Goal: Transaction & Acquisition: Purchase product/service

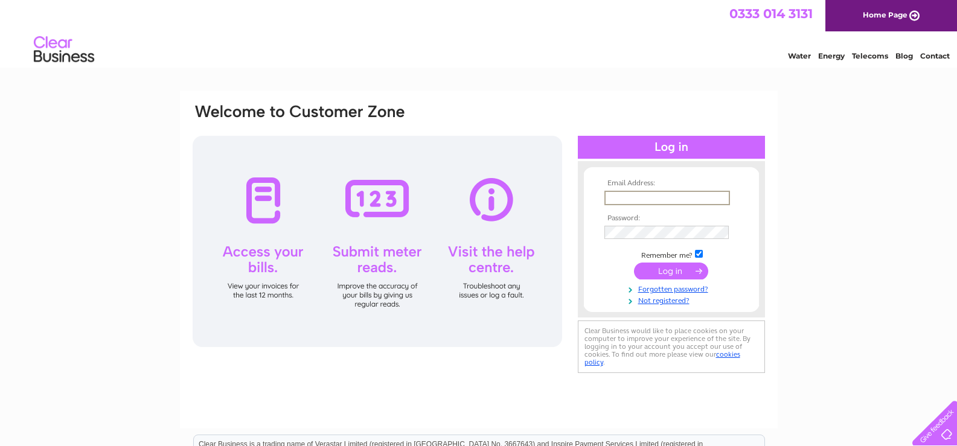
click at [619, 199] on input "text" at bounding box center [667, 198] width 126 height 14
type input "exosignsuk@gmail.com"
click at [656, 269] on input "submit" at bounding box center [671, 271] width 74 height 17
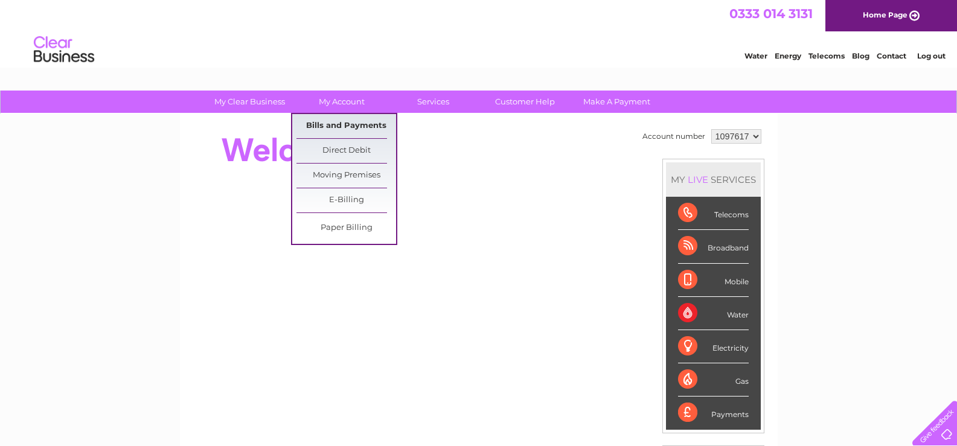
click at [337, 125] on link "Bills and Payments" at bounding box center [346, 126] width 100 height 24
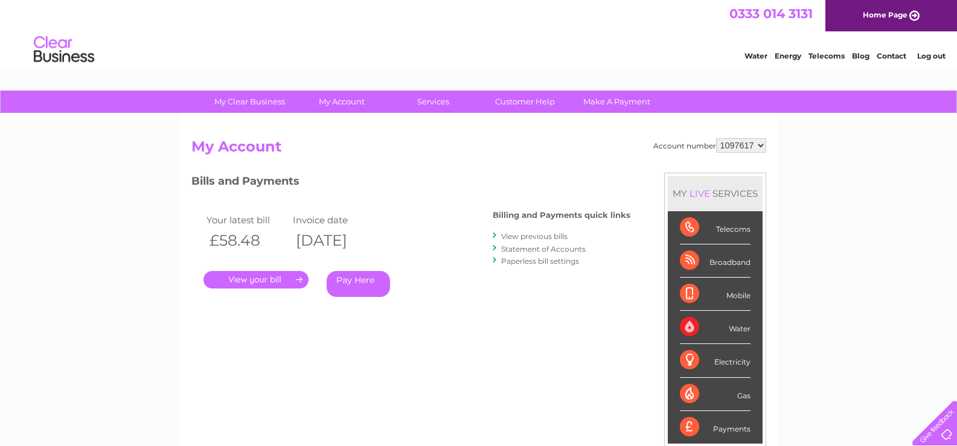
click at [259, 281] on link "." at bounding box center [255, 280] width 105 height 18
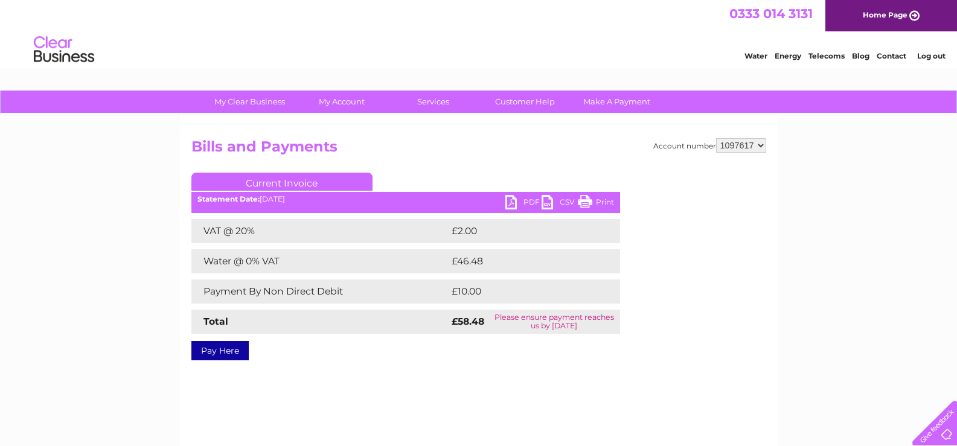
click at [861, 185] on div "My Clear Business Login Details My Details My Preferences Link Account My Accou…" at bounding box center [478, 375] width 957 height 568
click at [647, 184] on div "Account number 1097617 Bills and Payments Current Invoice PDF CSV Print £2.00" at bounding box center [478, 247] width 575 height 218
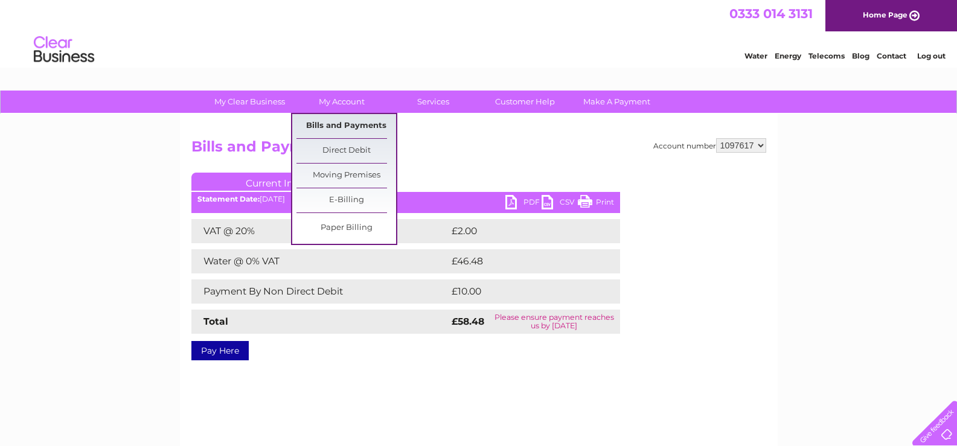
click at [330, 126] on link "Bills and Payments" at bounding box center [346, 126] width 100 height 24
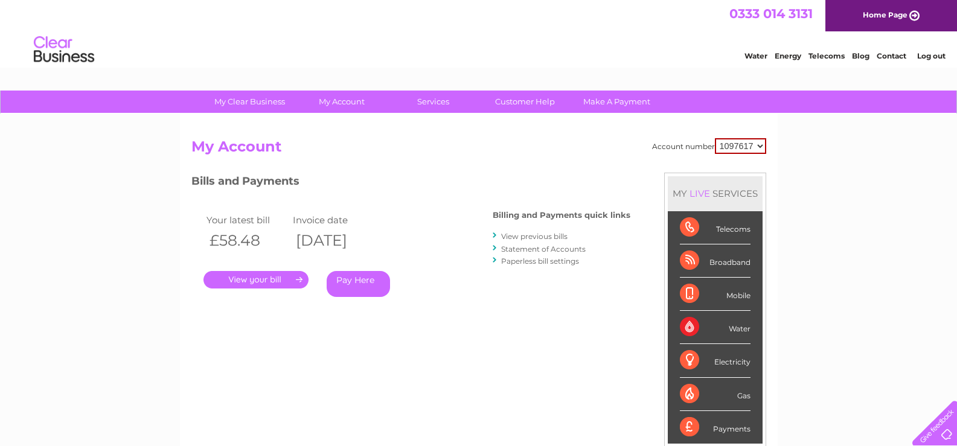
click at [522, 236] on link "View previous bills" at bounding box center [534, 236] width 66 height 9
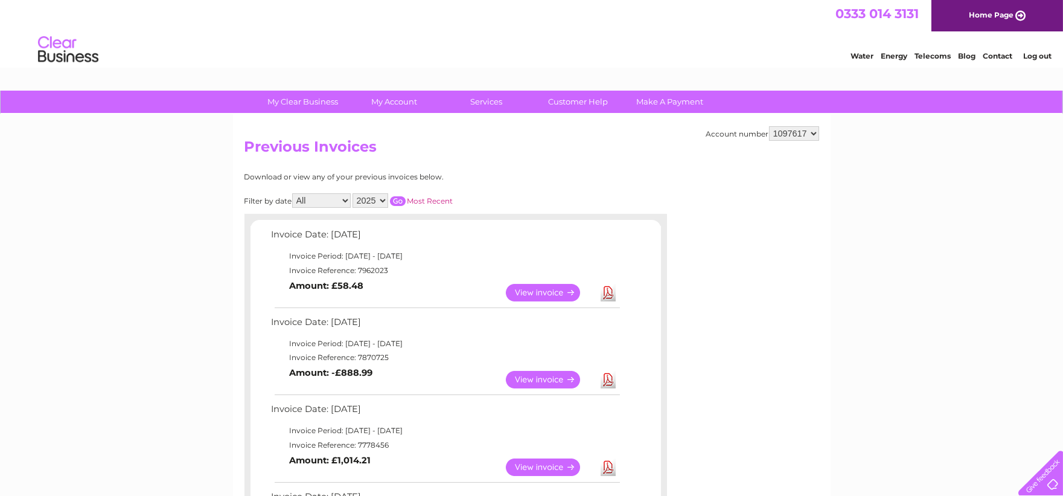
click at [535, 286] on link "View" at bounding box center [550, 293] width 89 height 18
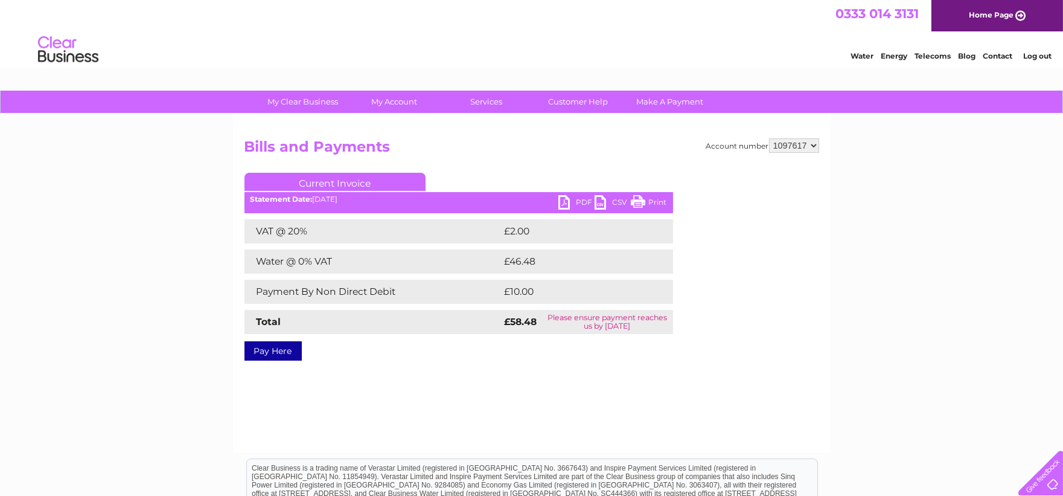
click at [575, 197] on link "PDF" at bounding box center [576, 204] width 36 height 18
drag, startPoint x: 476, startPoint y: 155, endPoint x: 458, endPoint y: 158, distance: 18.4
click at [476, 155] on h2 "Bills and Payments" at bounding box center [531, 149] width 575 height 23
click at [267, 353] on link "Pay Here" at bounding box center [272, 350] width 57 height 19
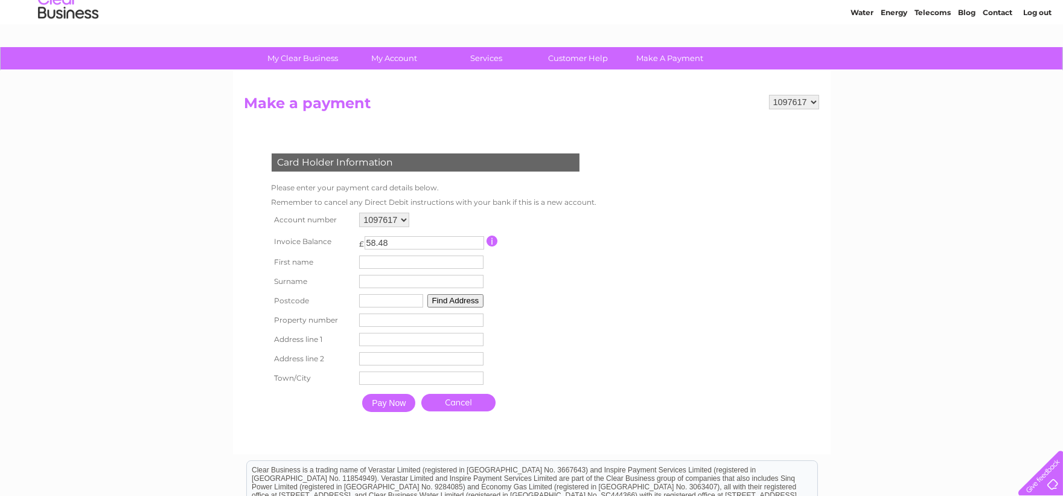
scroll to position [67, 0]
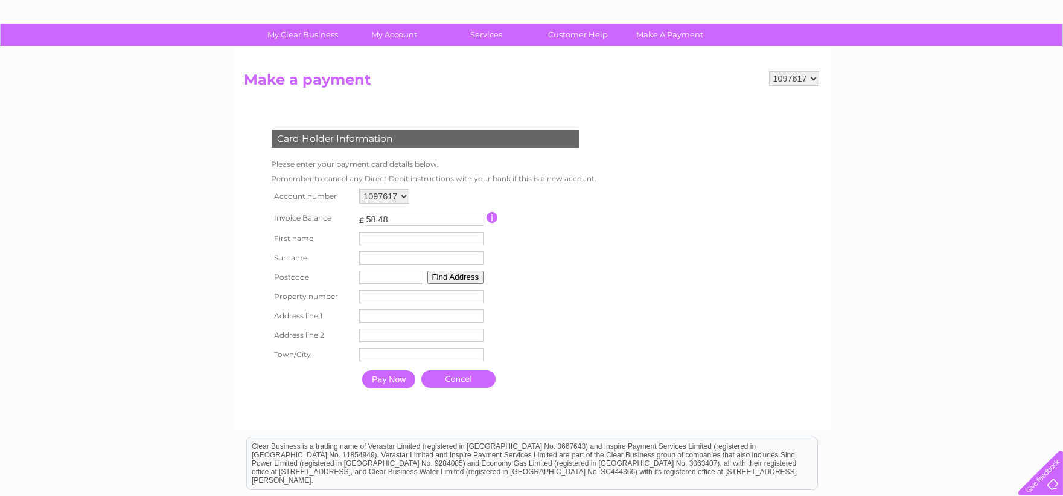
click at [371, 233] on input "text" at bounding box center [421, 238] width 124 height 13
type input "Marcin"
type input "Kowalczyk"
type input "G72 0EE"
type input "Maxwell Crescent"
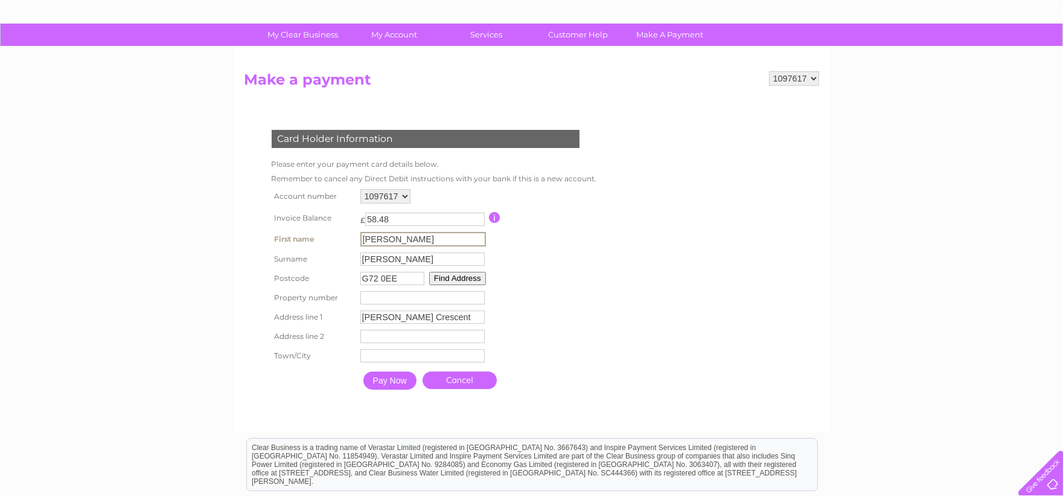
type input "Blantyre"
type input "[GEOGRAPHIC_DATA]"
click at [451, 276] on button "Find Address" at bounding box center [457, 278] width 57 height 13
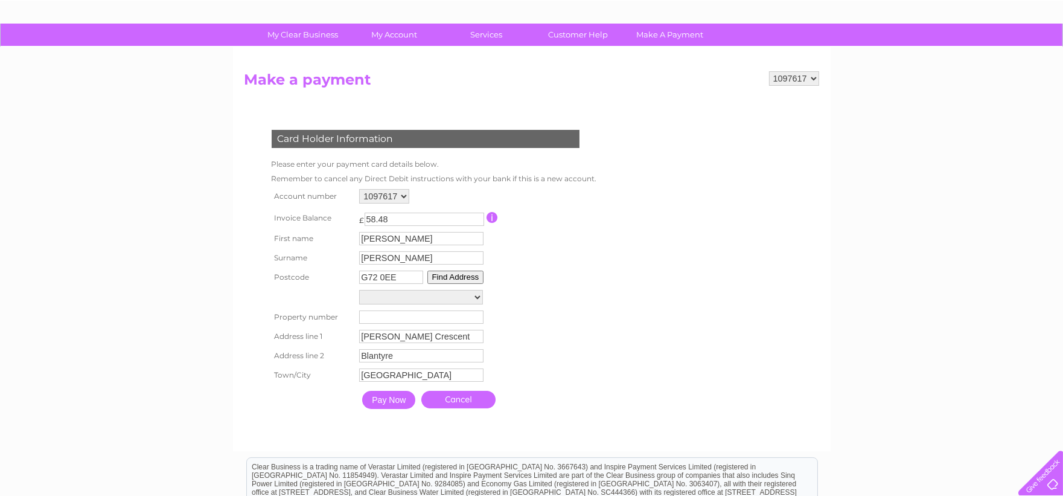
click at [389, 299] on select "[GEOGRAPHIC_DATA][PERSON_NAME][PERSON_NAME][PERSON_NAME][PERSON_NAME][PERSON_NA…" at bounding box center [421, 297] width 124 height 14
select select "[STREET_ADDRESS][PERSON_NAME]"
click at [359, 290] on select "[GEOGRAPHIC_DATA][PERSON_NAME][PERSON_NAME][PERSON_NAME][PERSON_NAME][PERSON_NA…" at bounding box center [421, 298] width 124 height 16
type input "28"
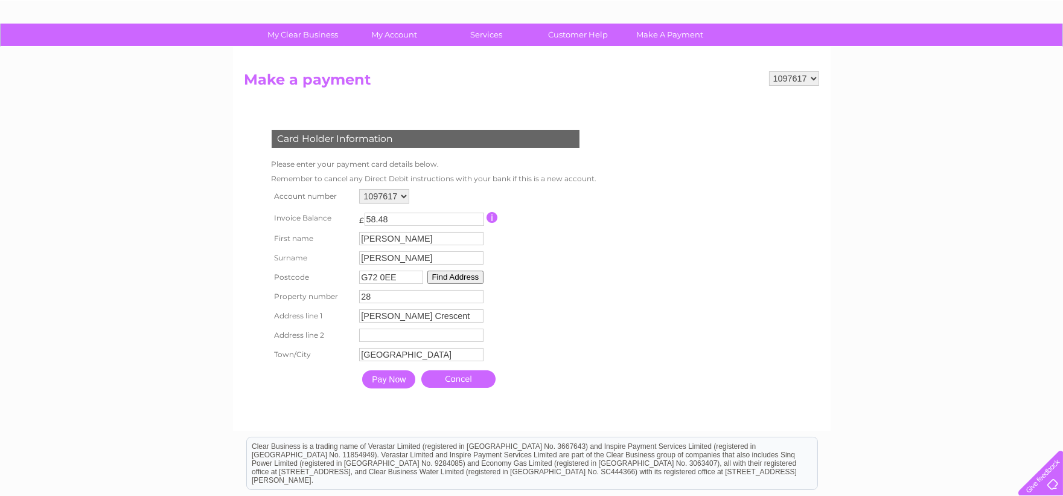
drag, startPoint x: 400, startPoint y: 276, endPoint x: 369, endPoint y: 275, distance: 31.4
click at [369, 275] on input "G72 0EE" at bounding box center [391, 276] width 64 height 13
click at [545, 315] on table "Account number 1097617 Invoice Balance £ 58.48 First name Marcin Surname 28" at bounding box center [432, 290] width 326 height 208
click at [395, 217] on input "58.48" at bounding box center [425, 218] width 120 height 13
type input "58.48"
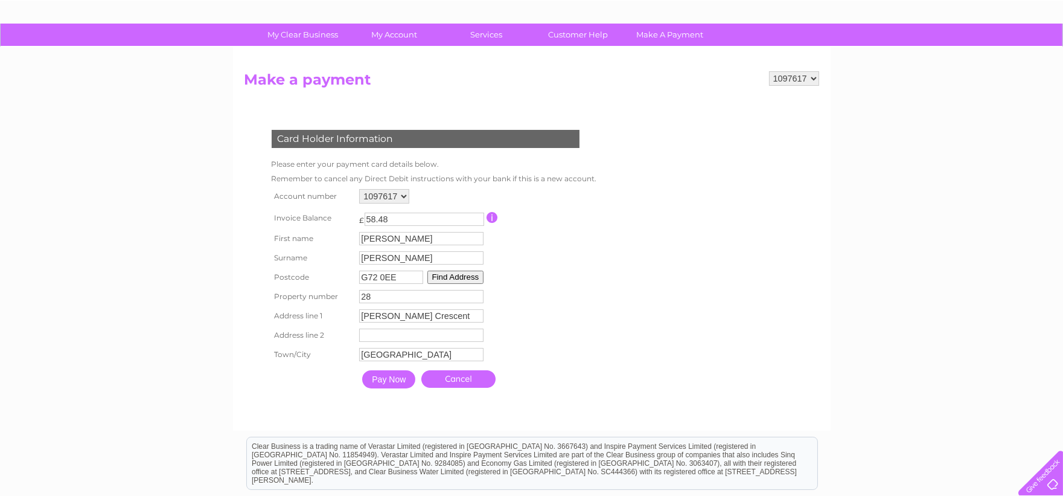
click at [541, 289] on table "Account number 1097617 Invoice Balance £ 58.48 First name Marcin Surname 28" at bounding box center [432, 290] width 326 height 208
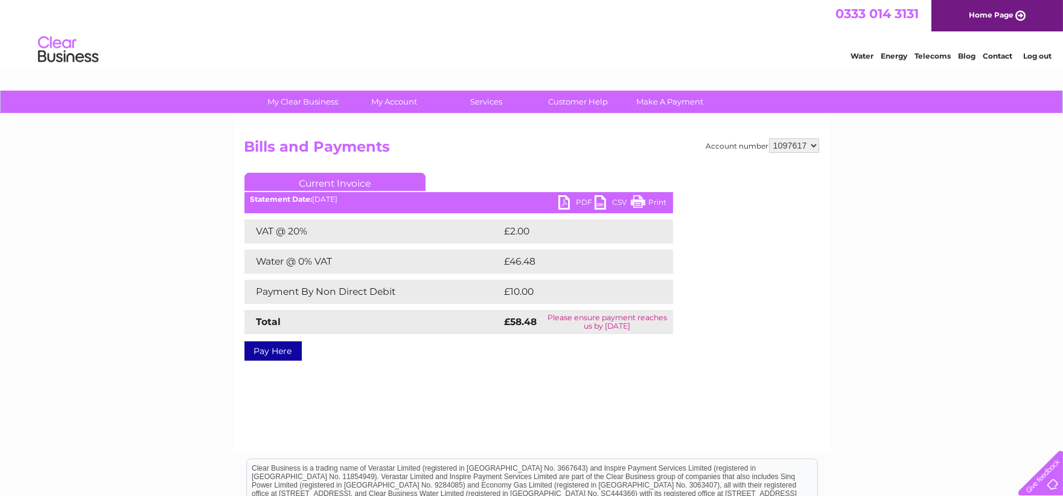
click at [282, 348] on link "Pay Here" at bounding box center [272, 350] width 57 height 19
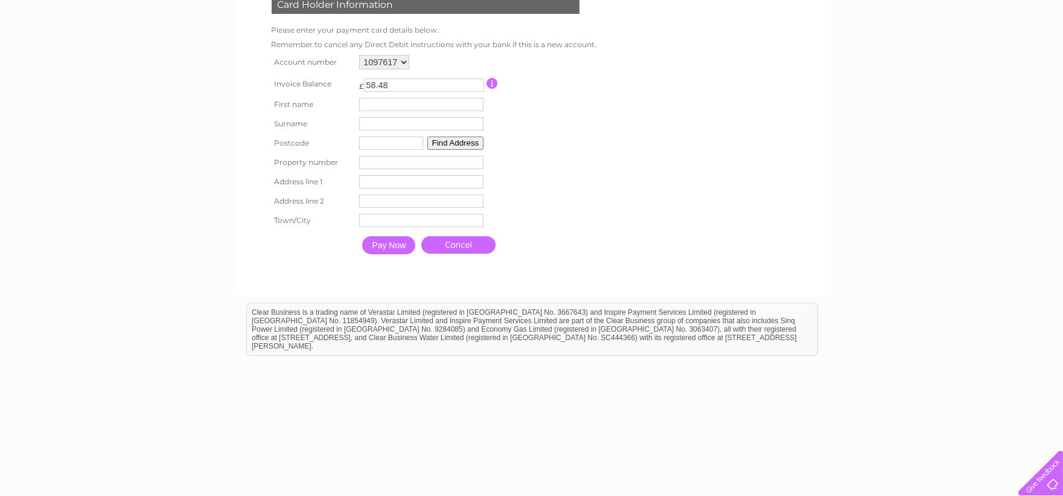
click at [393, 103] on input "text" at bounding box center [421, 104] width 124 height 13
type input "[PERSON_NAME]"
type input "G72 0EE"
type input "[PERSON_NAME] Crescent"
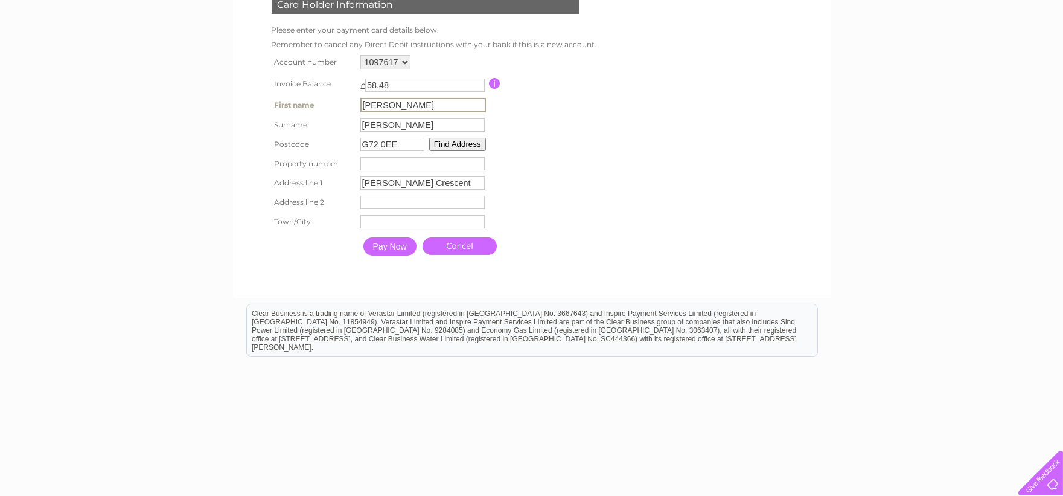
type input "Blantyre"
type input "[GEOGRAPHIC_DATA]"
click at [441, 141] on button "Find Address" at bounding box center [455, 142] width 57 height 13
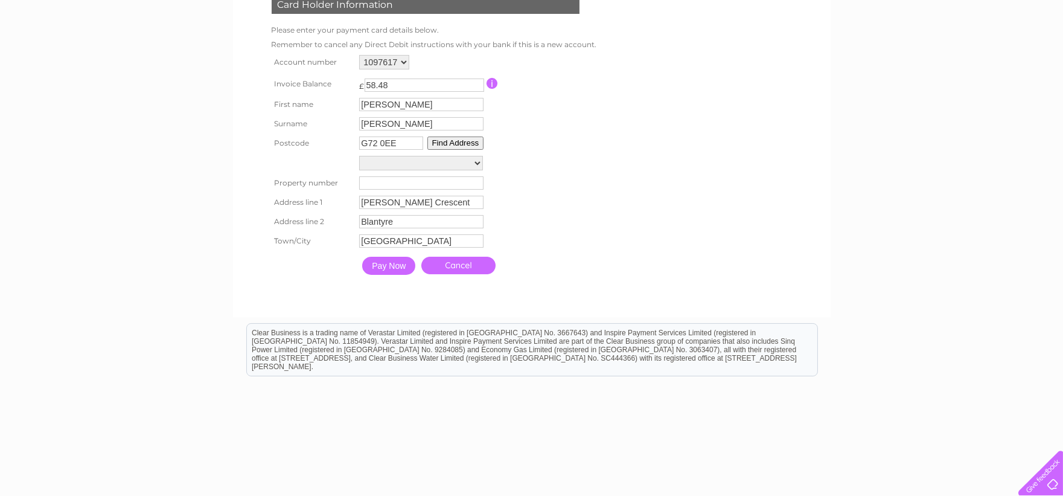
click at [448, 167] on select "[GEOGRAPHIC_DATA][PERSON_NAME][PERSON_NAME][PERSON_NAME][PERSON_NAME][PERSON_NA…" at bounding box center [421, 163] width 124 height 14
select select "[STREET_ADDRESS][PERSON_NAME]"
click at [359, 156] on select "[GEOGRAPHIC_DATA][PERSON_NAME][PERSON_NAME][PERSON_NAME][PERSON_NAME][PERSON_NA…" at bounding box center [421, 164] width 124 height 16
type input "28"
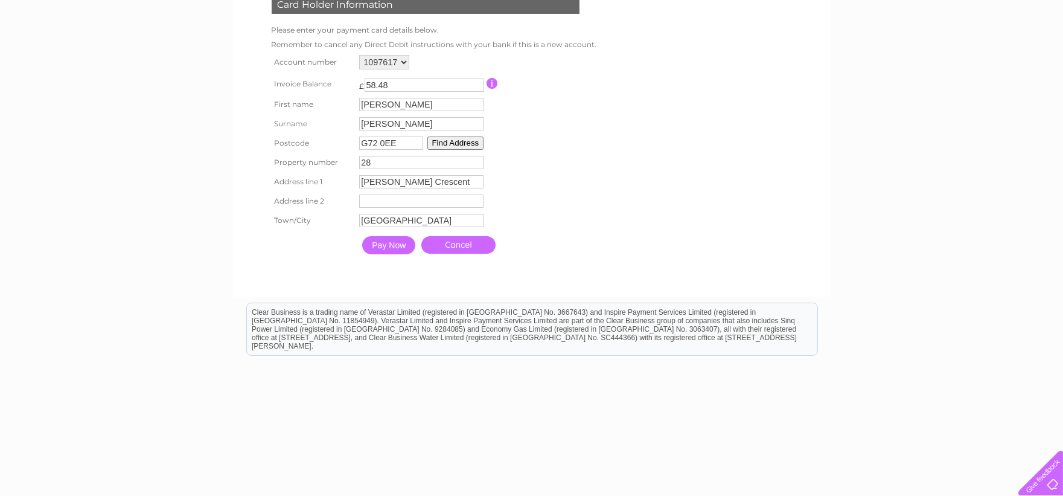
click at [555, 209] on table "Account number 1097617 Invoice Balance £ 58.48 First name Marcin Surname 28" at bounding box center [432, 156] width 326 height 208
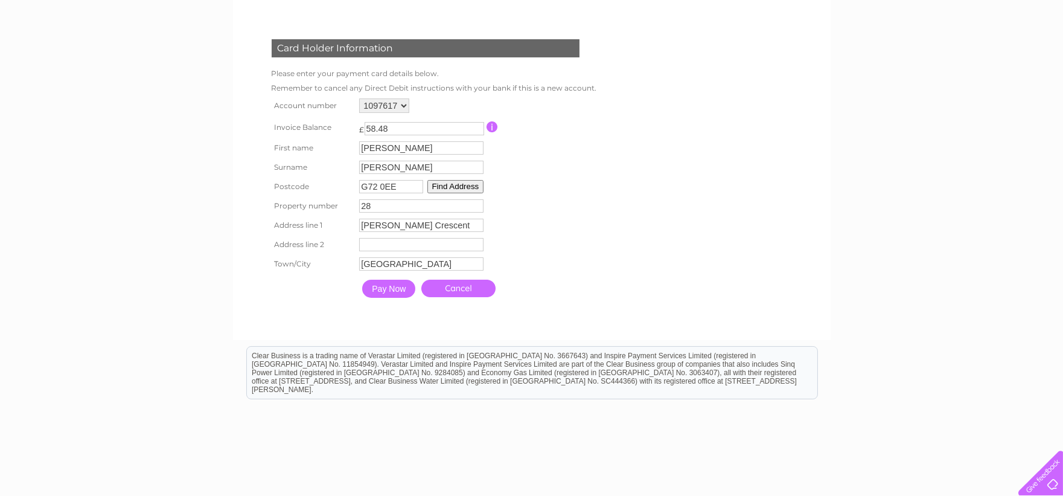
scroll to position [134, 0]
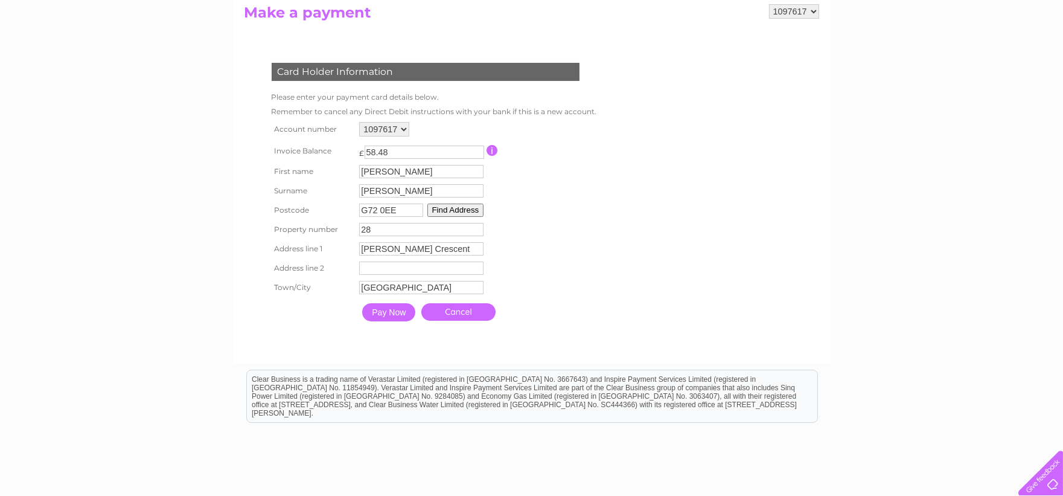
click at [388, 310] on input "Pay Now" at bounding box center [388, 312] width 53 height 18
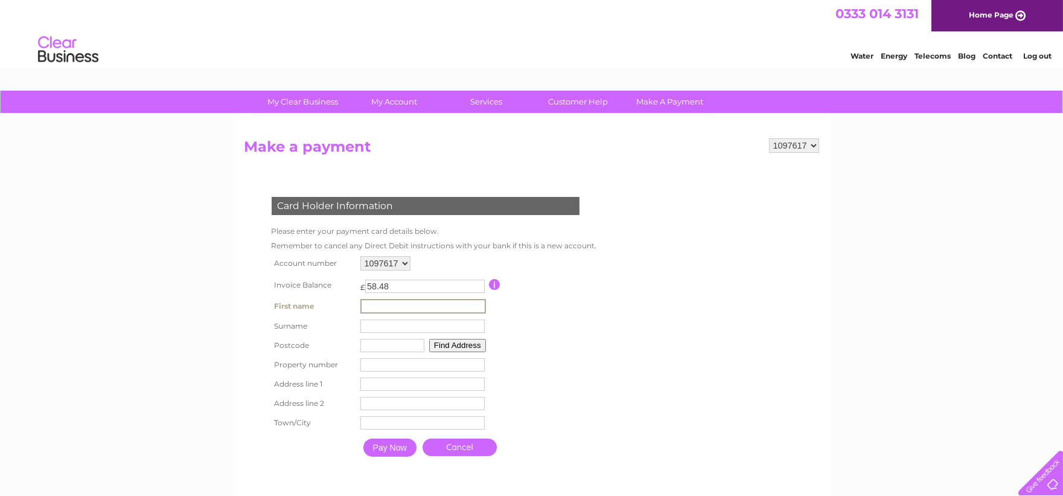
click at [386, 301] on input "text" at bounding box center [423, 306] width 126 height 14
type input "[PERSON_NAME]"
type input "G72 0EE"
type input "[PERSON_NAME] Crescent"
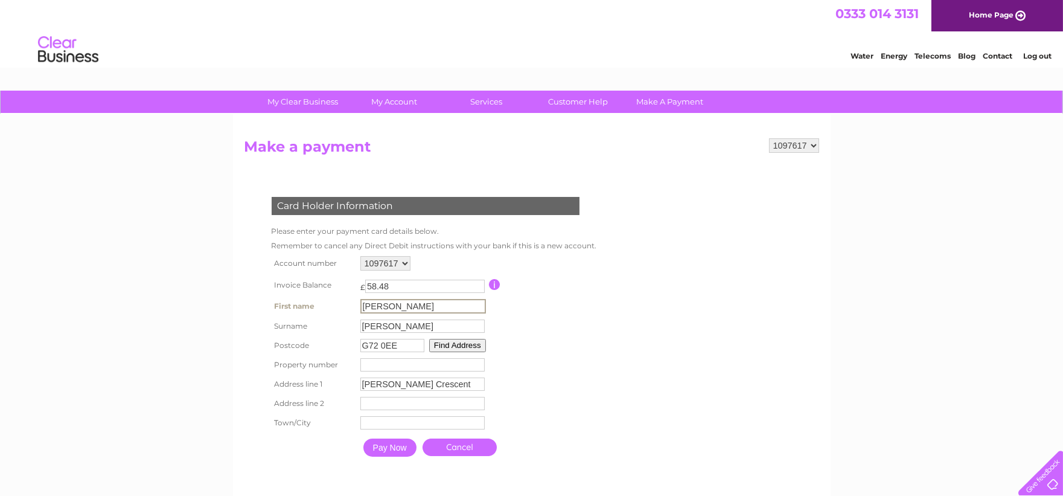
type input "Blantyre"
type input "[GEOGRAPHIC_DATA]"
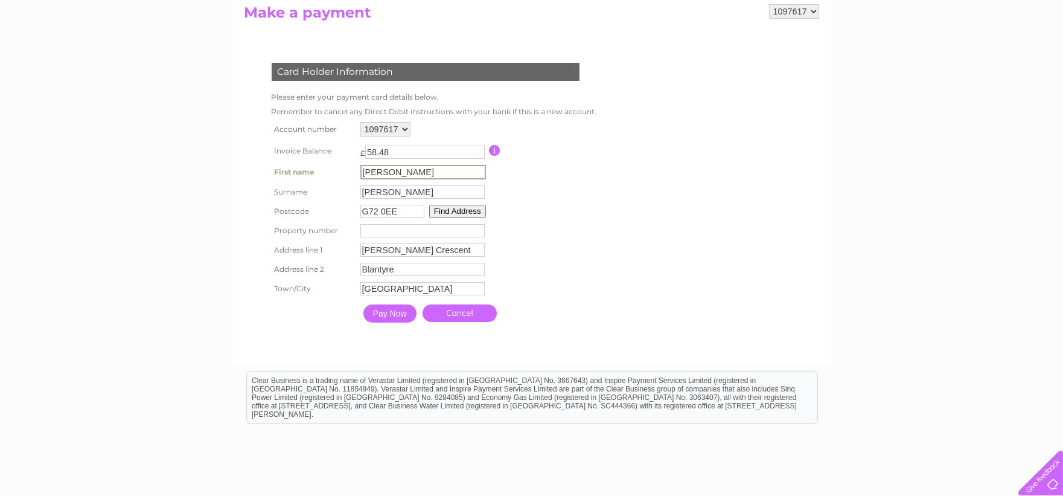
click at [457, 212] on button "Find Address" at bounding box center [457, 211] width 57 height 13
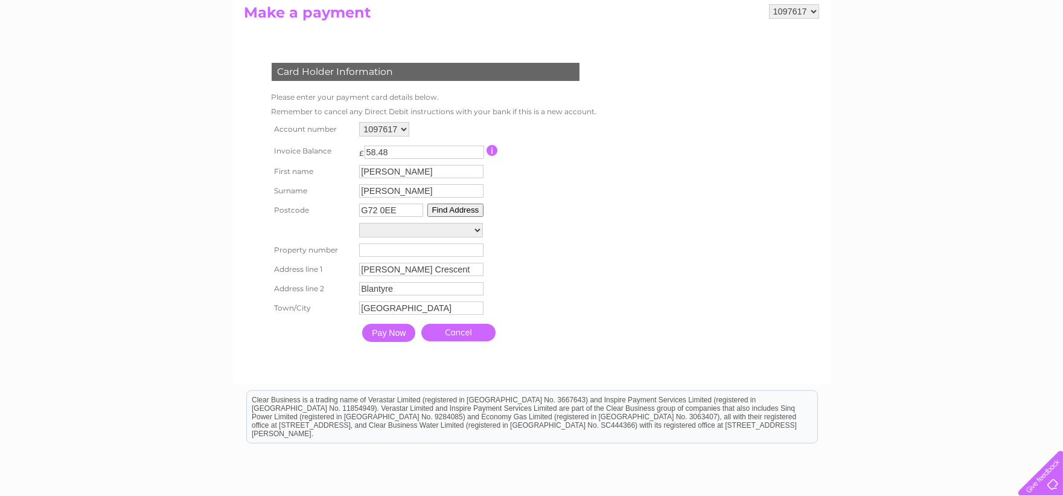
click at [475, 231] on select "[GEOGRAPHIC_DATA][PERSON_NAME][PERSON_NAME][PERSON_NAME][PERSON_NAME][PERSON_NA…" at bounding box center [421, 230] width 124 height 14
select select "[STREET_ADDRESS][PERSON_NAME]"
click at [359, 223] on select "[GEOGRAPHIC_DATA][PERSON_NAME][PERSON_NAME][PERSON_NAME][PERSON_NAME][PERSON_NA…" at bounding box center [421, 231] width 124 height 16
type input "28"
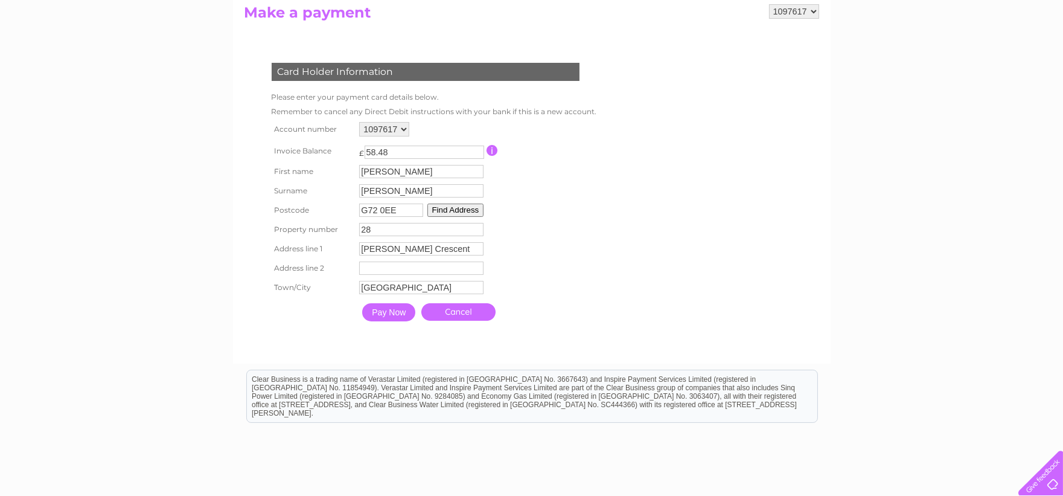
click at [392, 312] on input "Pay Now" at bounding box center [388, 312] width 53 height 18
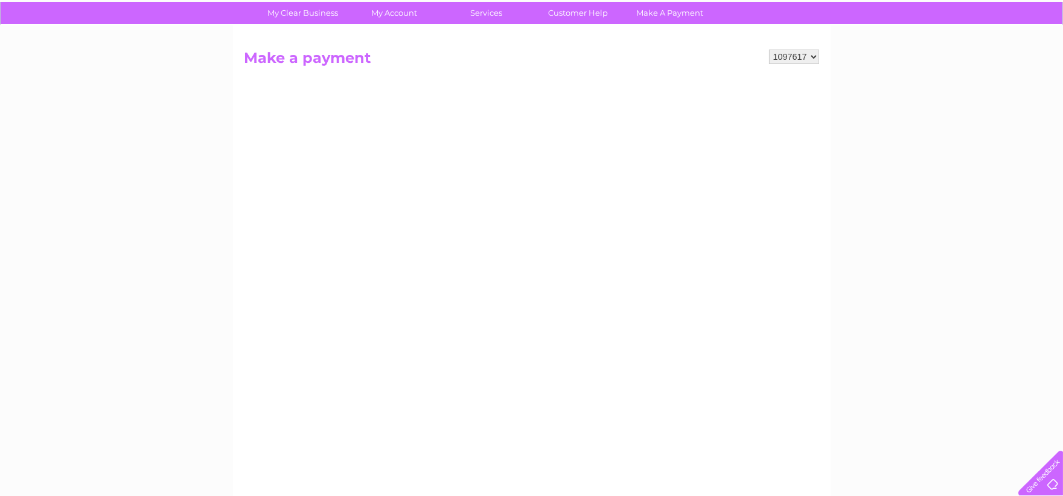
scroll to position [67, 0]
